Goal: Information Seeking & Learning: Learn about a topic

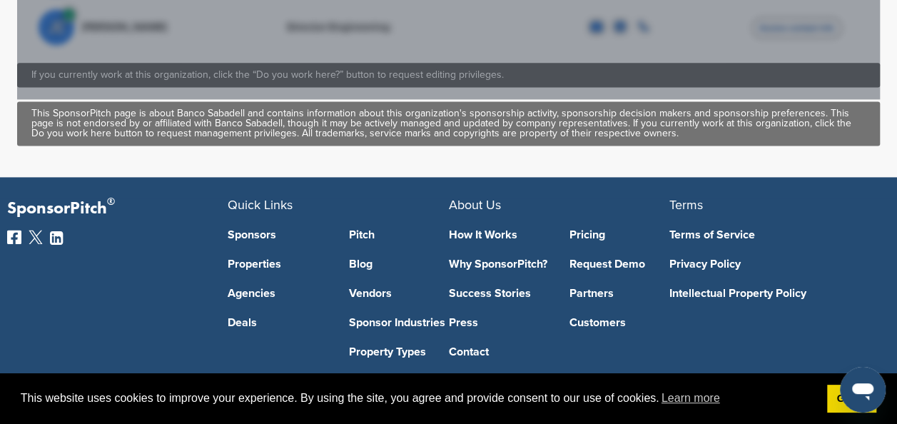
scroll to position [932, 0]
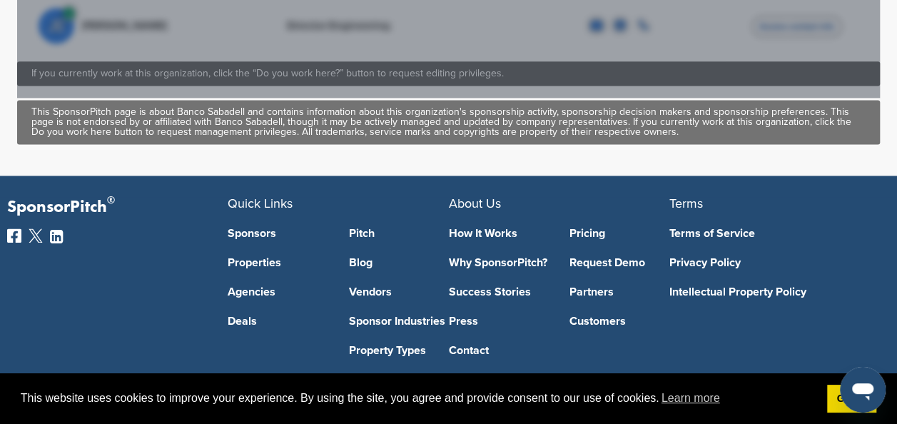
click at [261, 234] on link "Sponsors" at bounding box center [278, 233] width 100 height 11
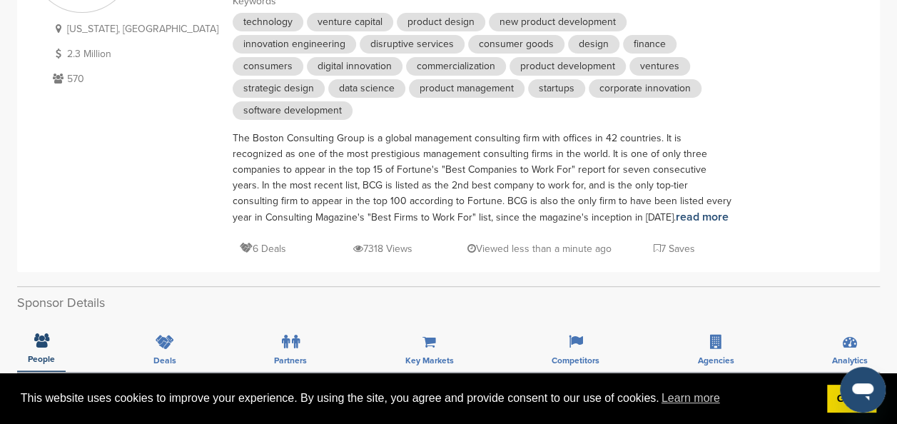
scroll to position [223, 0]
